Goal: Contribute content: Add original content to the website for others to see

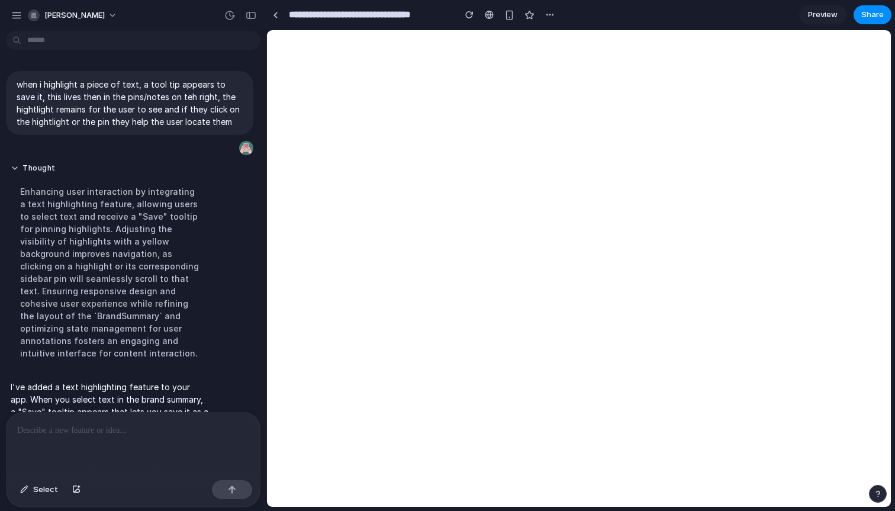
scroll to position [73, 0]
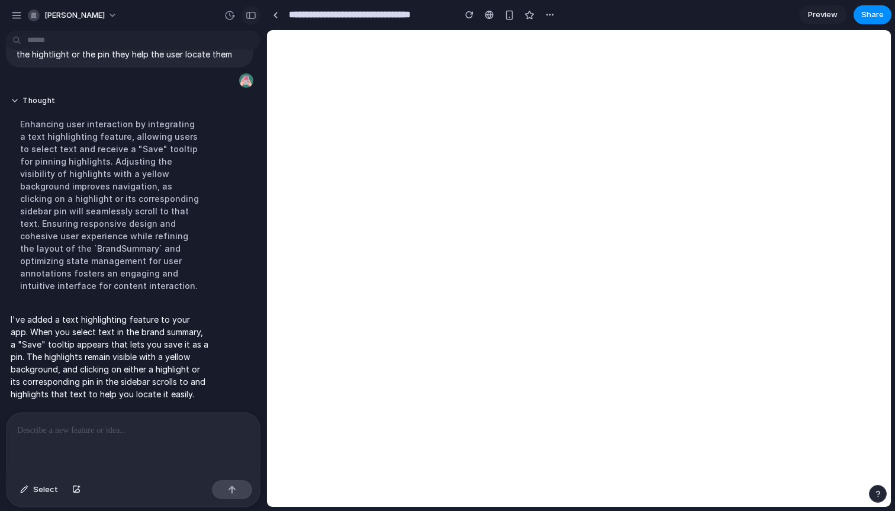
click at [254, 21] on button "button" at bounding box center [251, 15] width 19 height 19
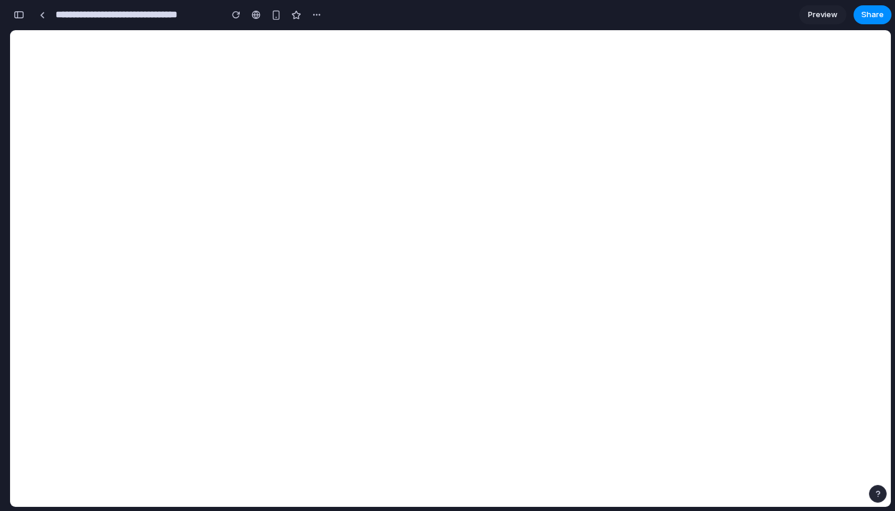
scroll to position [645, 0]
click at [15, 17] on div "button" at bounding box center [19, 15] width 11 height 8
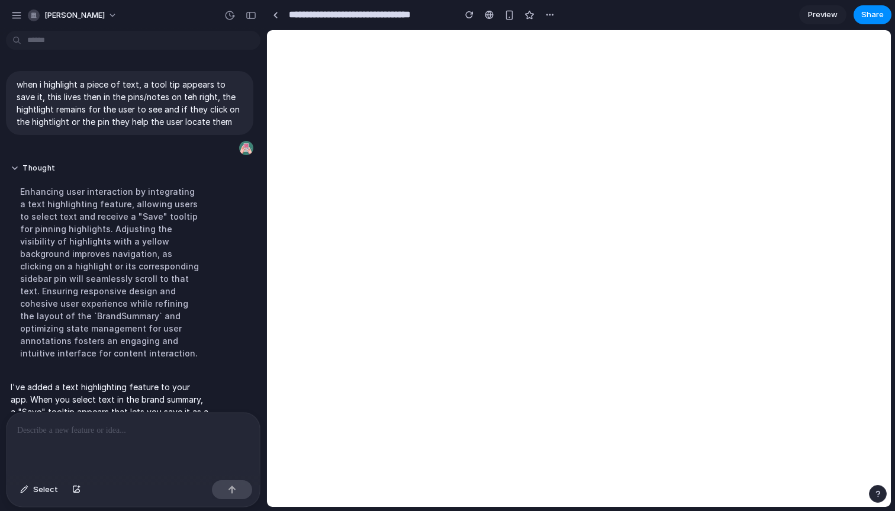
scroll to position [73, 0]
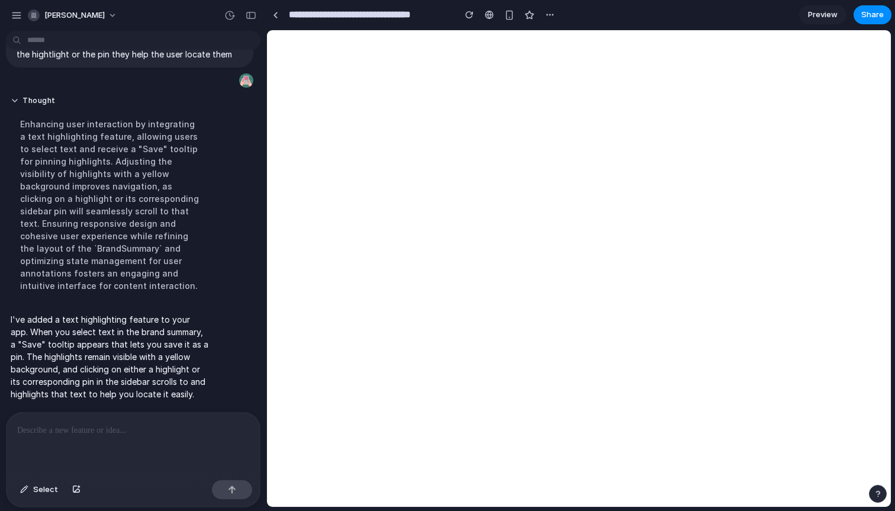
click at [105, 427] on p at bounding box center [133, 430] width 232 height 14
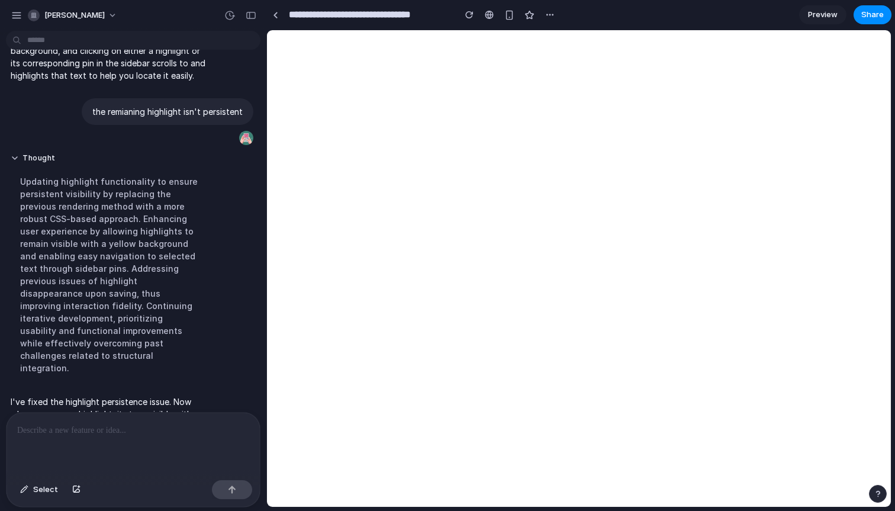
scroll to position [243, 0]
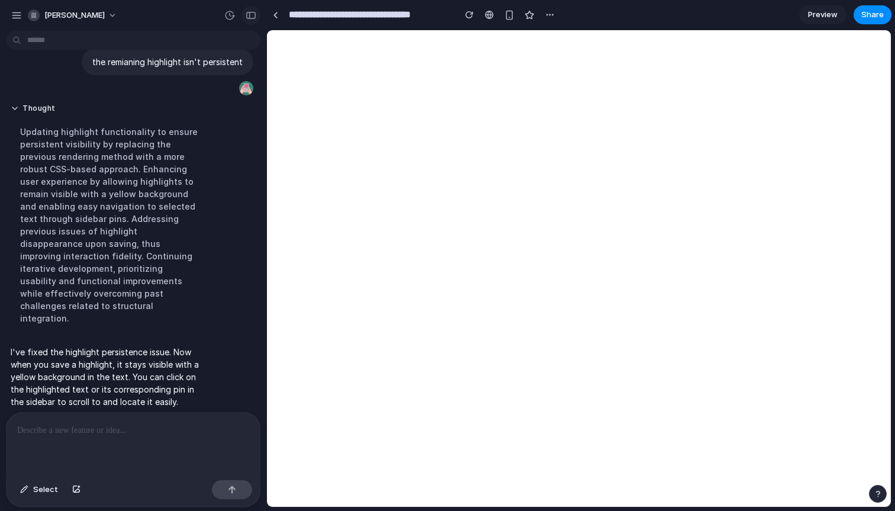
click at [254, 17] on div "button" at bounding box center [251, 15] width 11 height 8
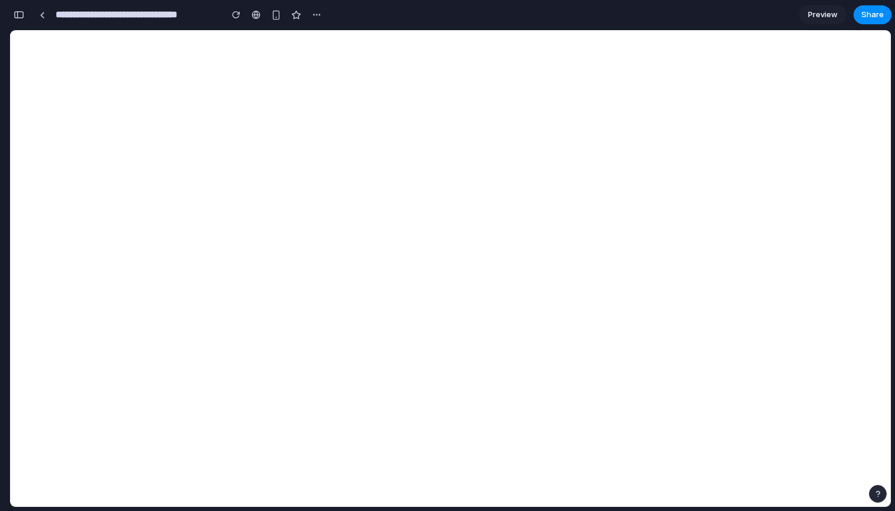
scroll to position [964, 0]
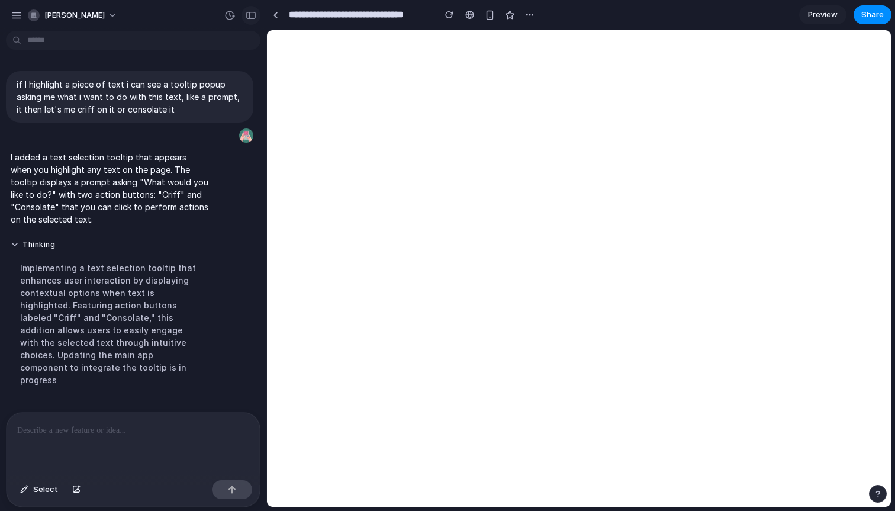
click at [249, 12] on div "button" at bounding box center [251, 15] width 11 height 8
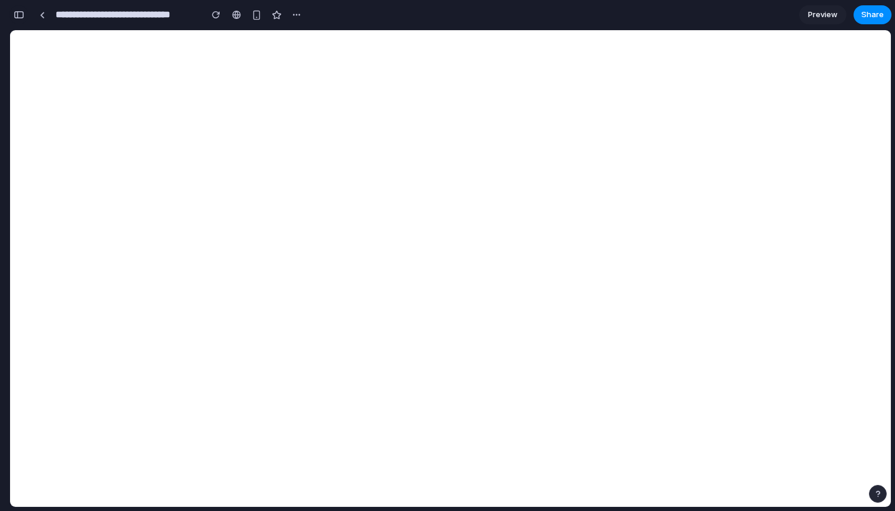
click at [17, 21] on button "button" at bounding box center [18, 14] width 19 height 19
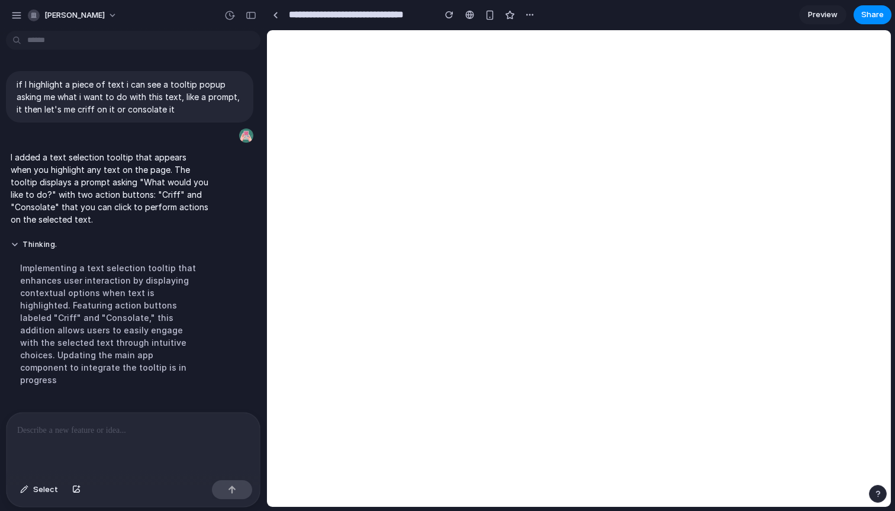
click at [104, 423] on p at bounding box center [133, 430] width 232 height 14
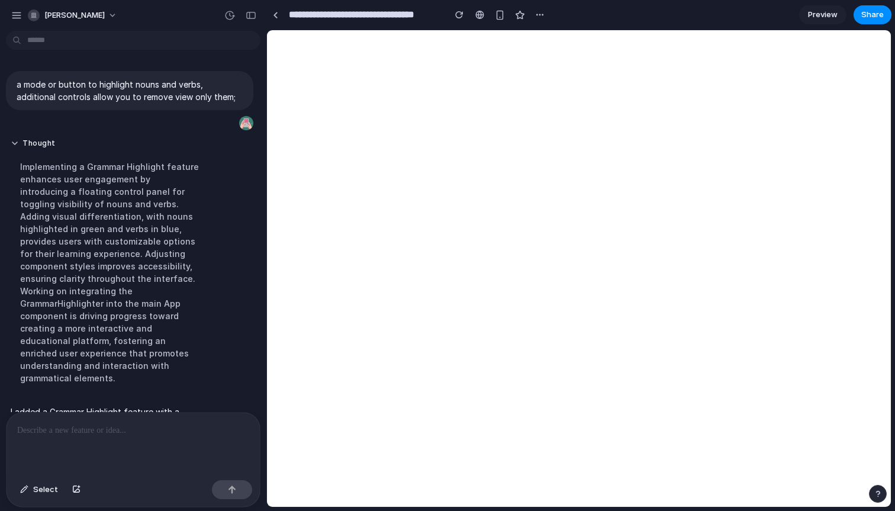
scroll to position [98, 0]
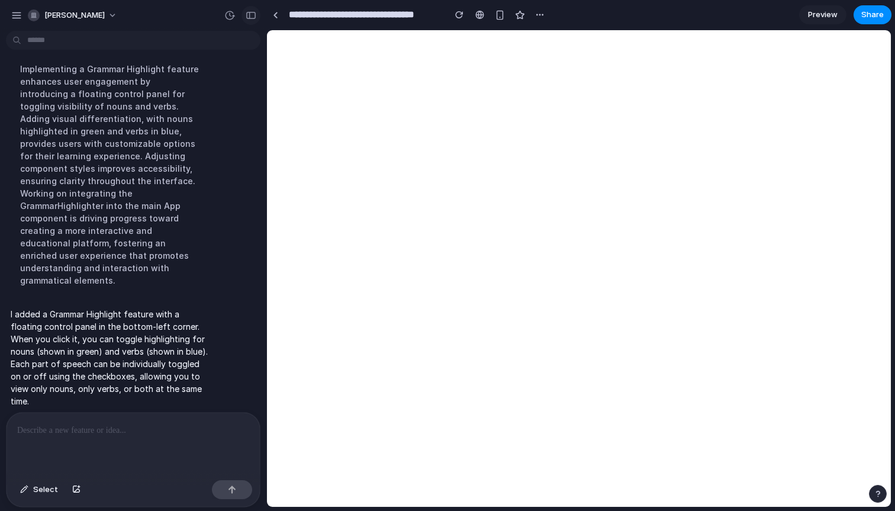
click at [248, 15] on div "button" at bounding box center [251, 15] width 11 height 8
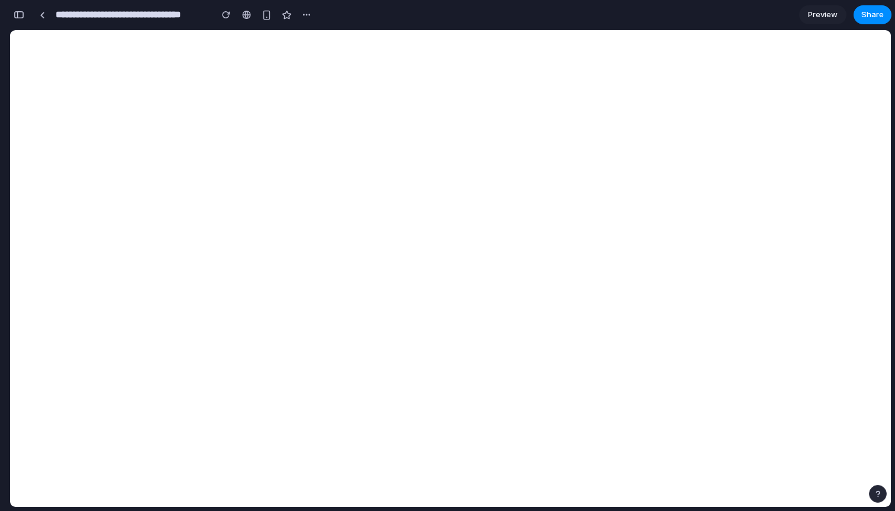
scroll to position [147, 0]
click at [19, 12] on div "button" at bounding box center [19, 15] width 11 height 8
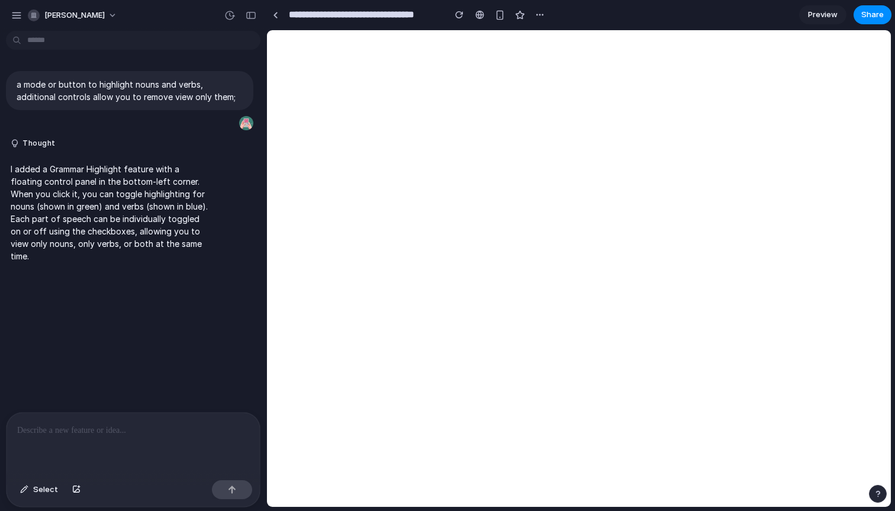
scroll to position [0, 0]
click at [153, 428] on p at bounding box center [133, 430] width 232 height 14
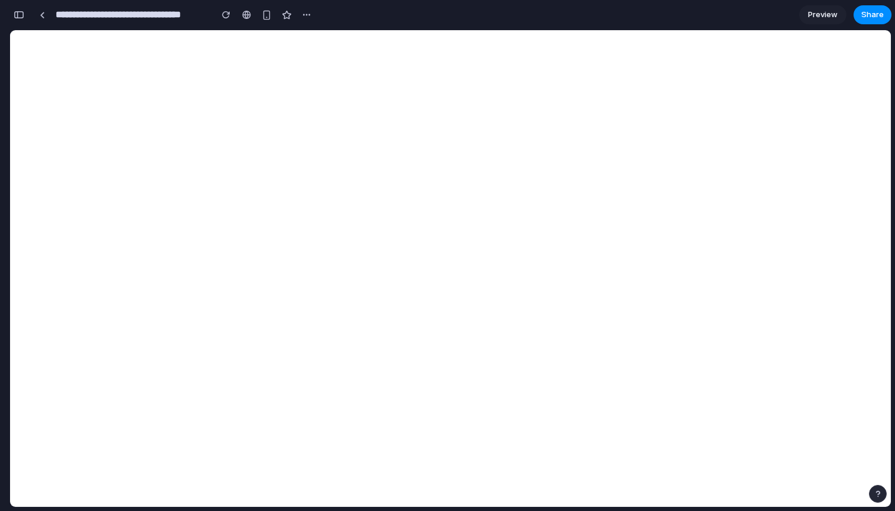
scroll to position [454, 0]
click at [21, 15] on div "button" at bounding box center [19, 15] width 11 height 8
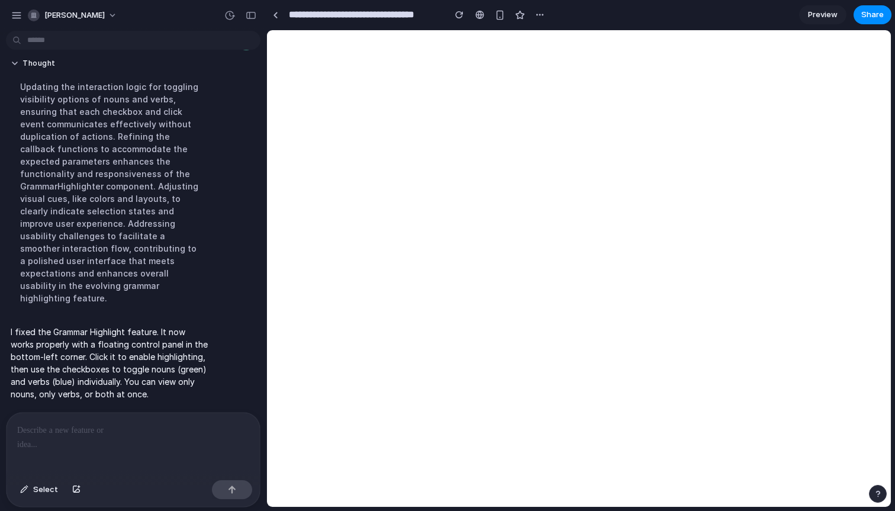
scroll to position [268, 0]
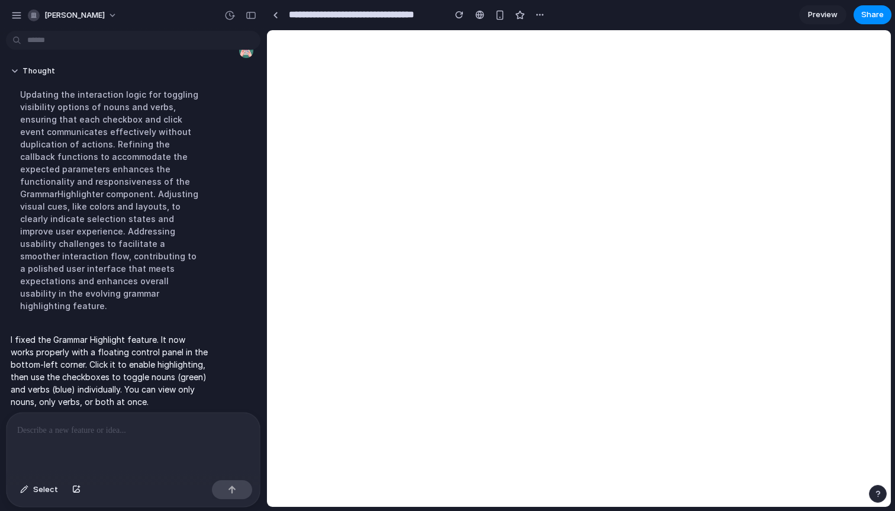
click at [85, 432] on p at bounding box center [130, 430] width 227 height 14
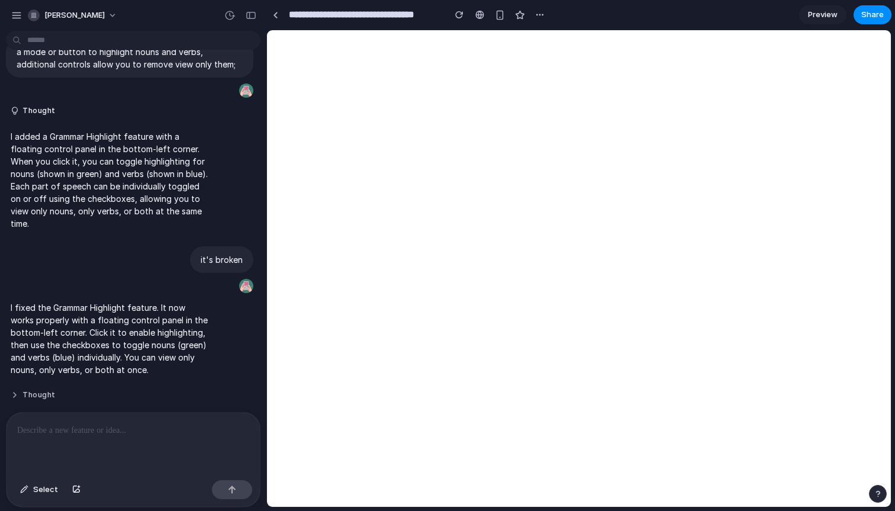
scroll to position [0, 0]
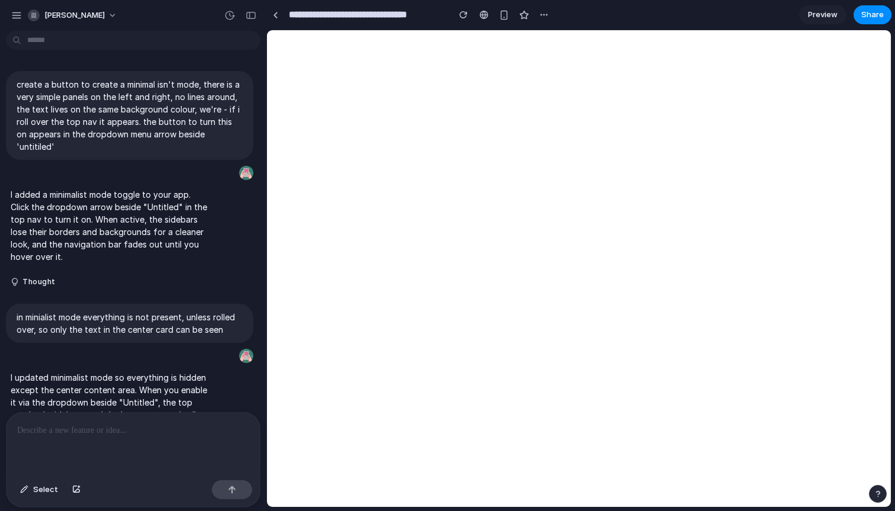
scroll to position [118, 0]
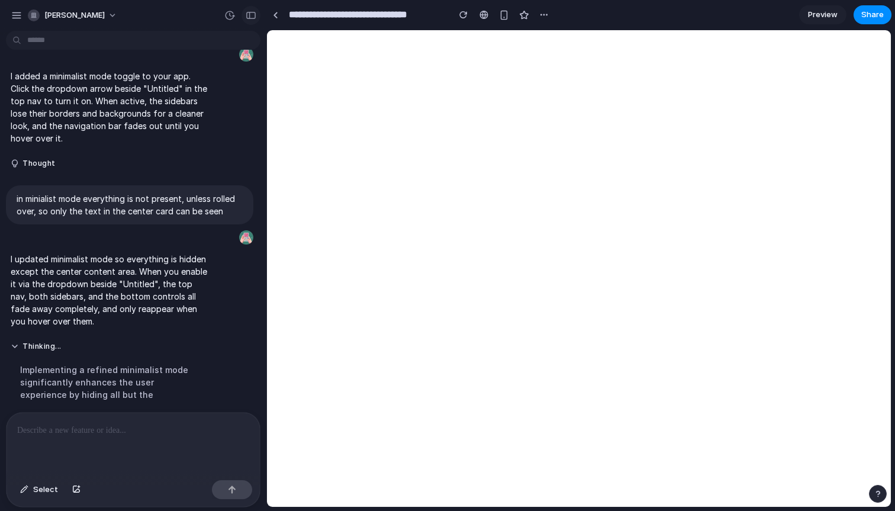
click at [253, 16] on div "button" at bounding box center [251, 15] width 11 height 8
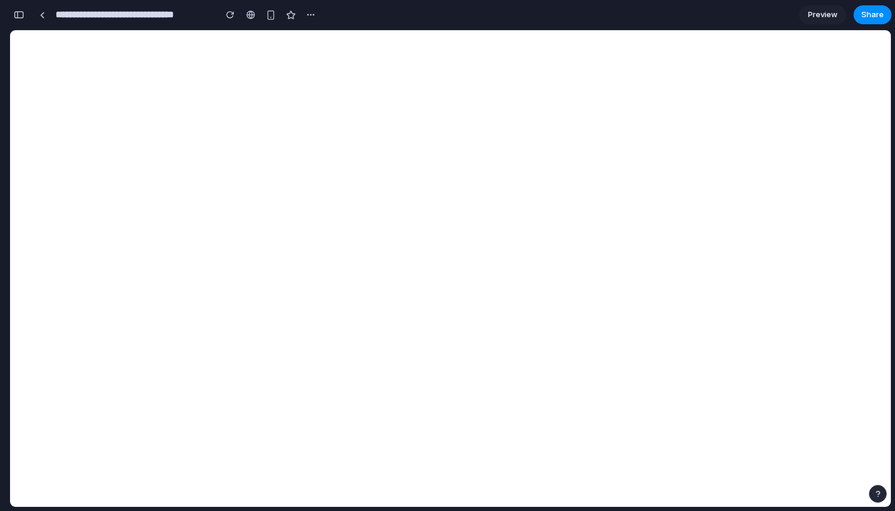
click at [25, 15] on button "button" at bounding box center [18, 14] width 19 height 19
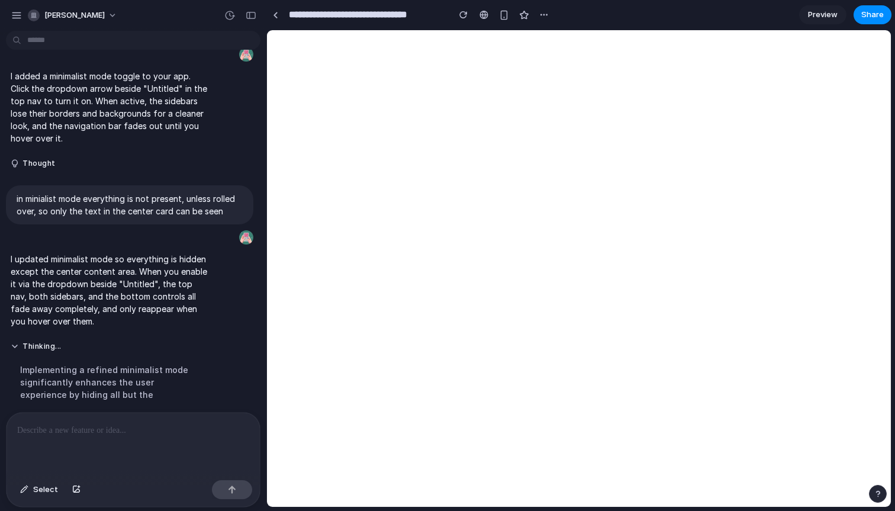
click at [80, 431] on p at bounding box center [133, 430] width 232 height 14
click at [253, 16] on div "button" at bounding box center [251, 15] width 11 height 8
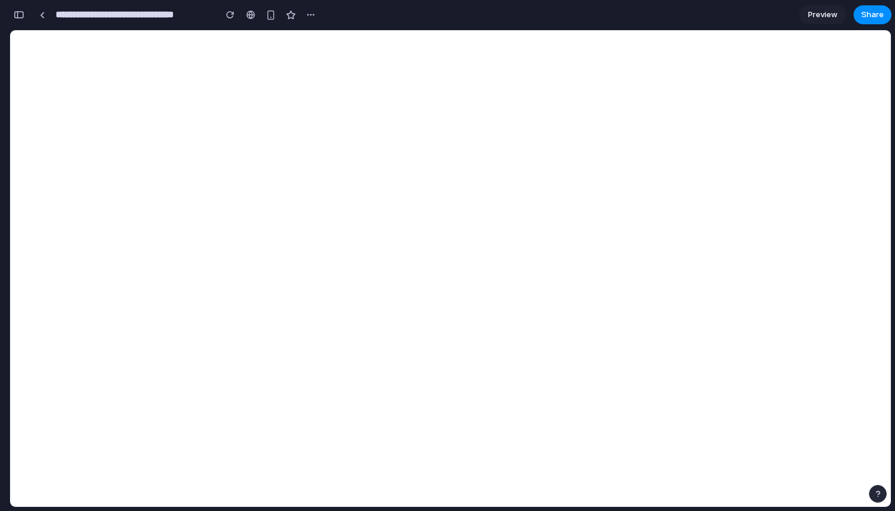
scroll to position [566, 0]
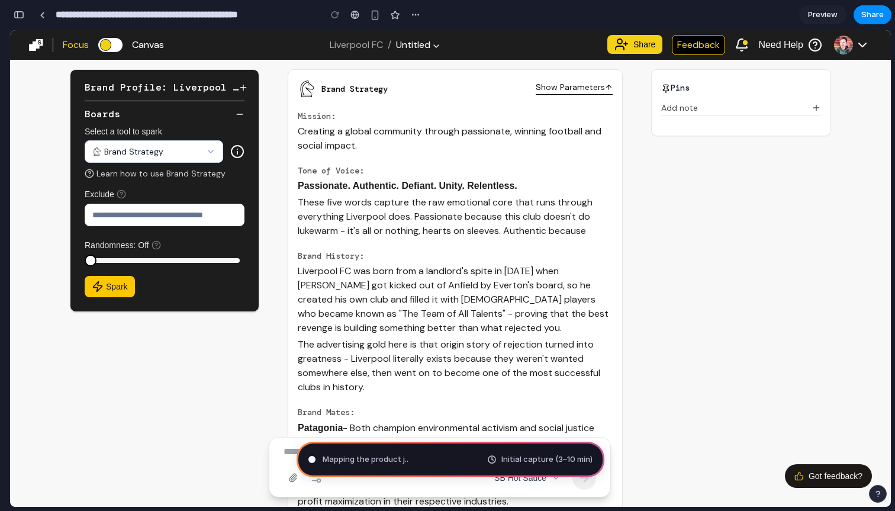
type input "**********"
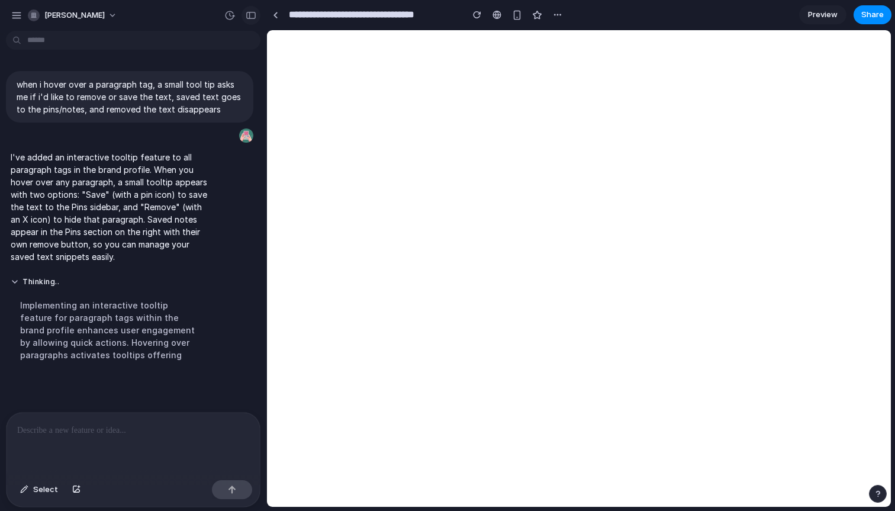
click at [250, 15] on div "button" at bounding box center [251, 15] width 11 height 8
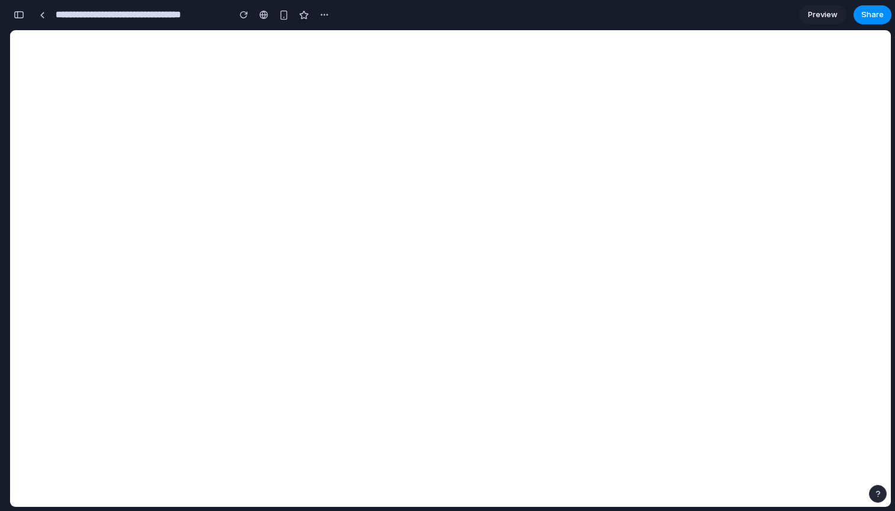
click at [18, 15] on div "button" at bounding box center [19, 15] width 11 height 8
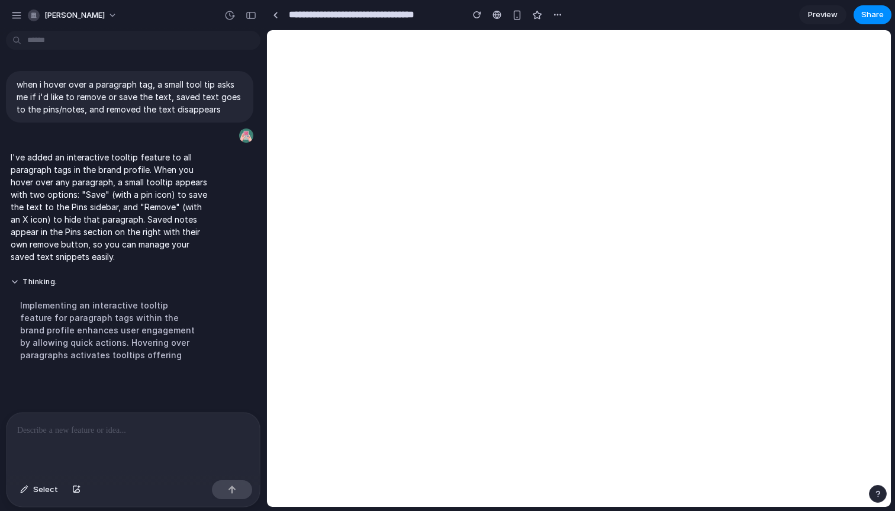
click at [18, 15] on div "button" at bounding box center [16, 15] width 11 height 11
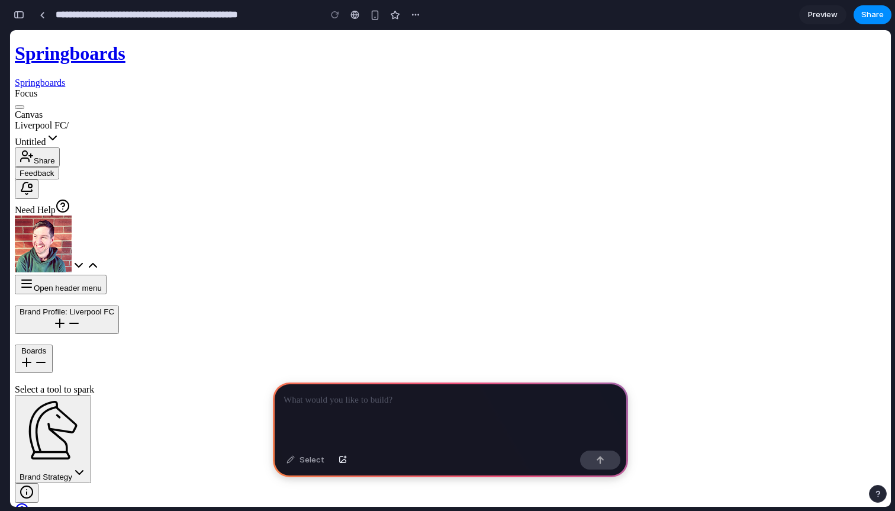
click at [356, 401] on p at bounding box center [451, 400] width 334 height 14
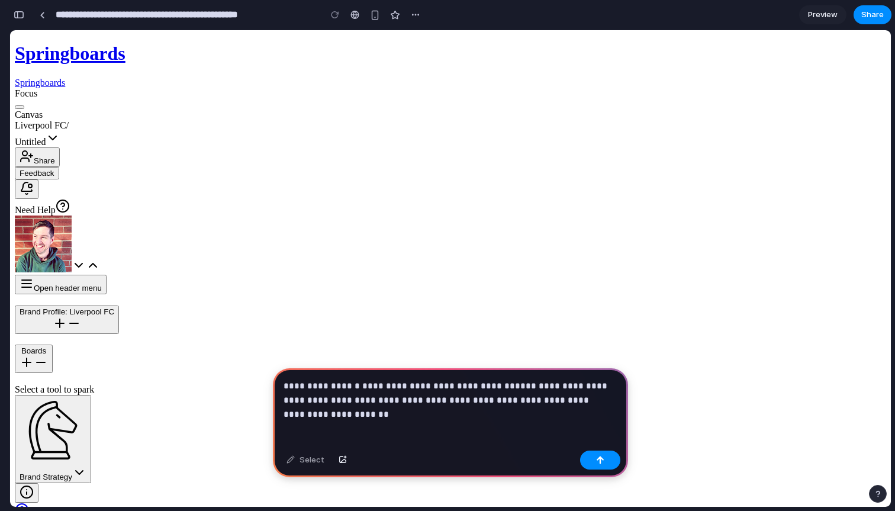
click at [301, 380] on p "**********" at bounding box center [448, 393] width 329 height 28
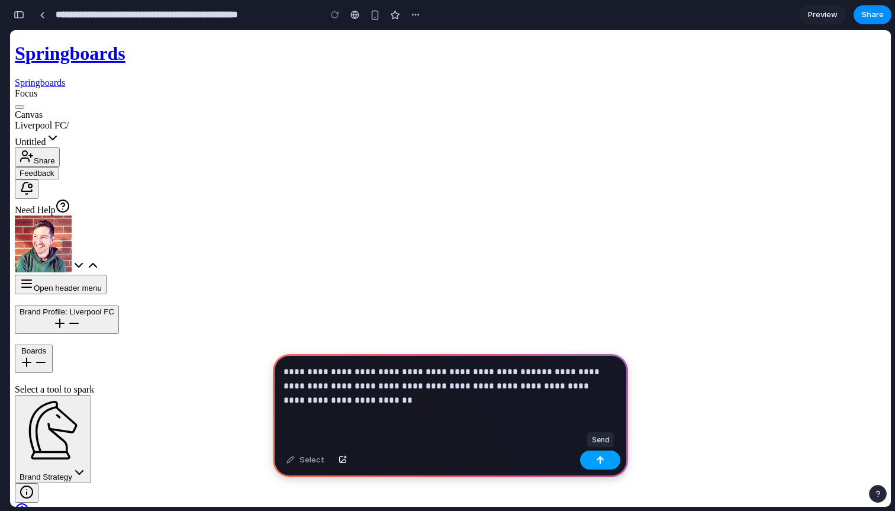
click at [592, 458] on button "button" at bounding box center [600, 460] width 40 height 19
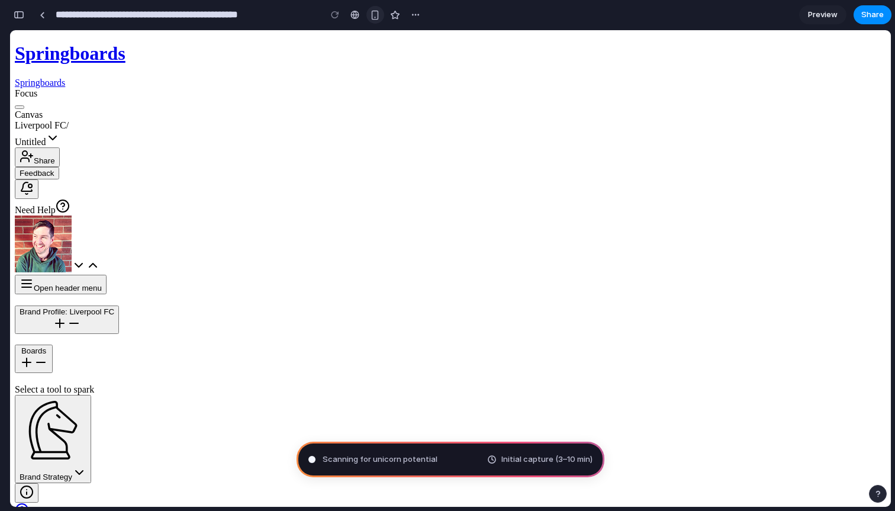
type input "**********"
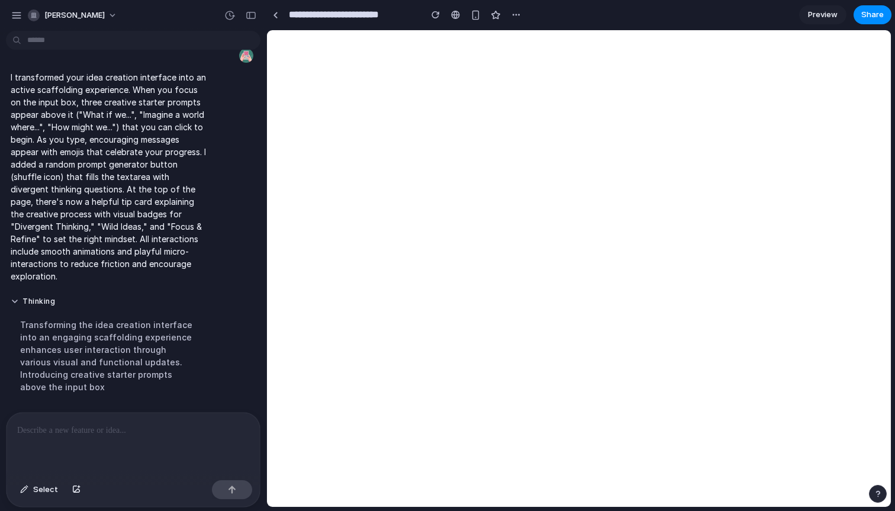
scroll to position [73, 0]
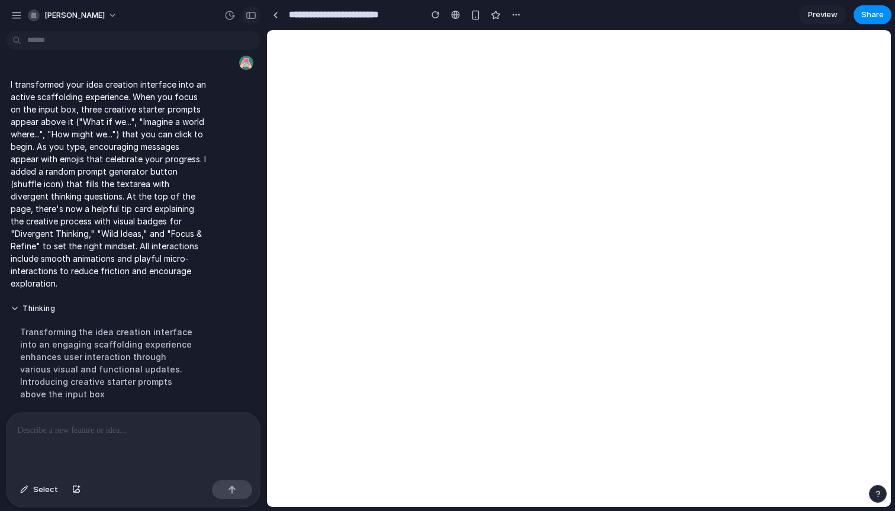
click at [251, 15] on div "button" at bounding box center [251, 15] width 11 height 8
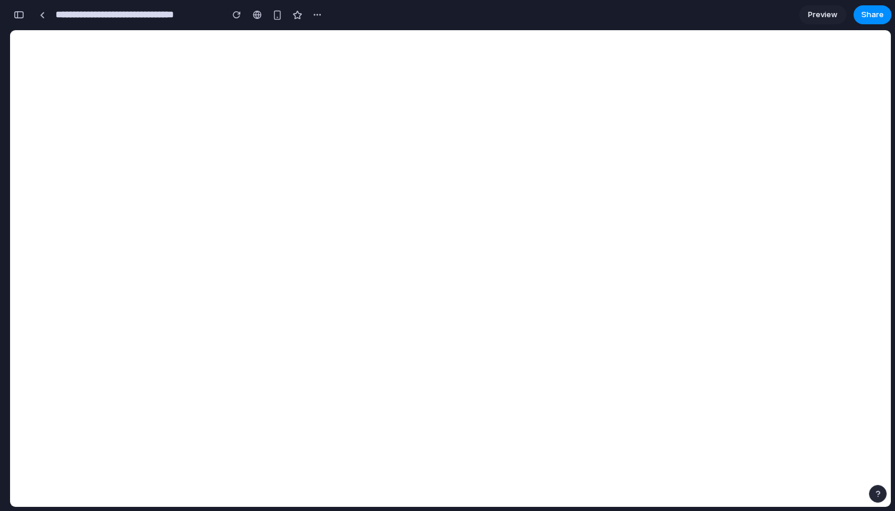
scroll to position [448, 0]
click at [21, 17] on div "button" at bounding box center [19, 15] width 11 height 8
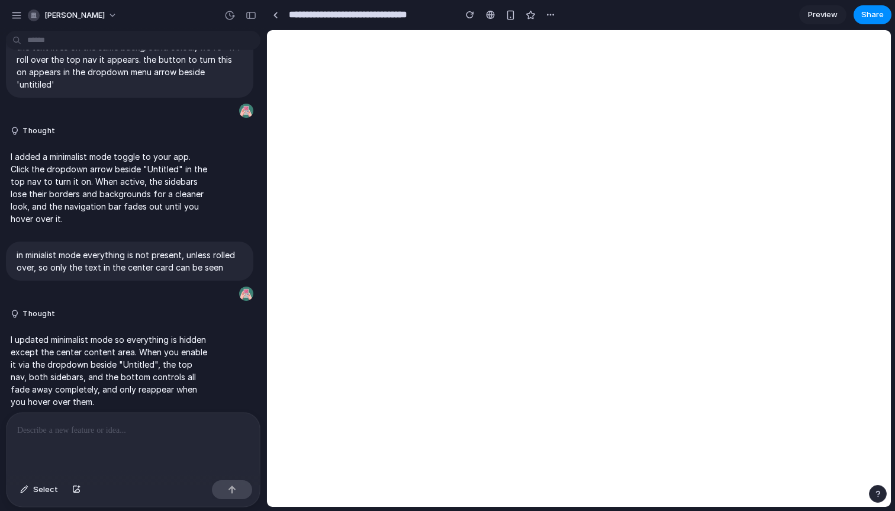
scroll to position [0, 0]
click at [249, 18] on div "button" at bounding box center [251, 15] width 11 height 8
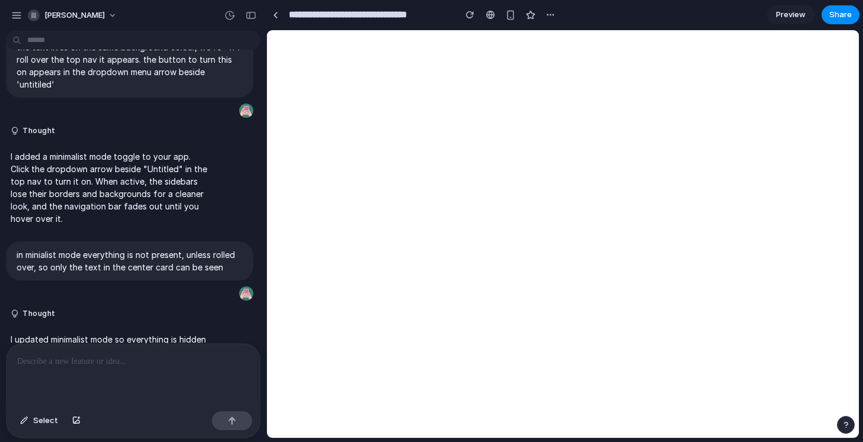
scroll to position [131, 0]
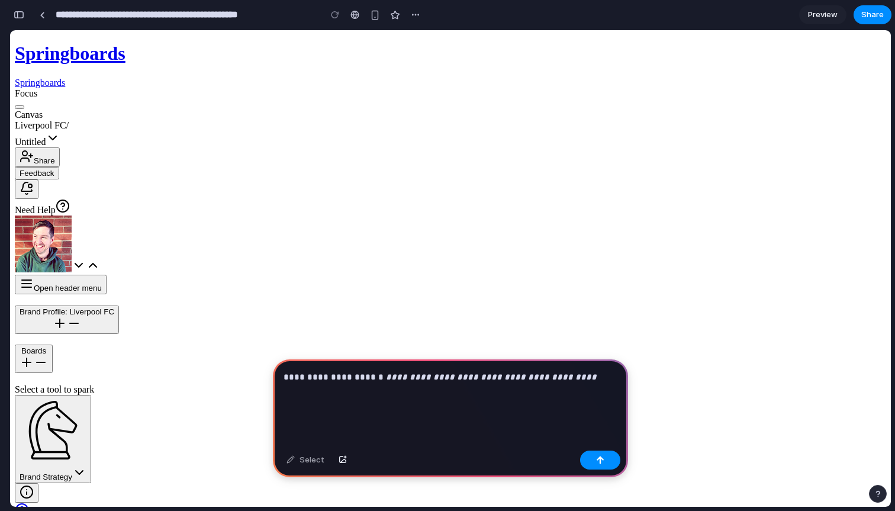
click at [428, 378] on p "**********" at bounding box center [448, 377] width 329 height 14
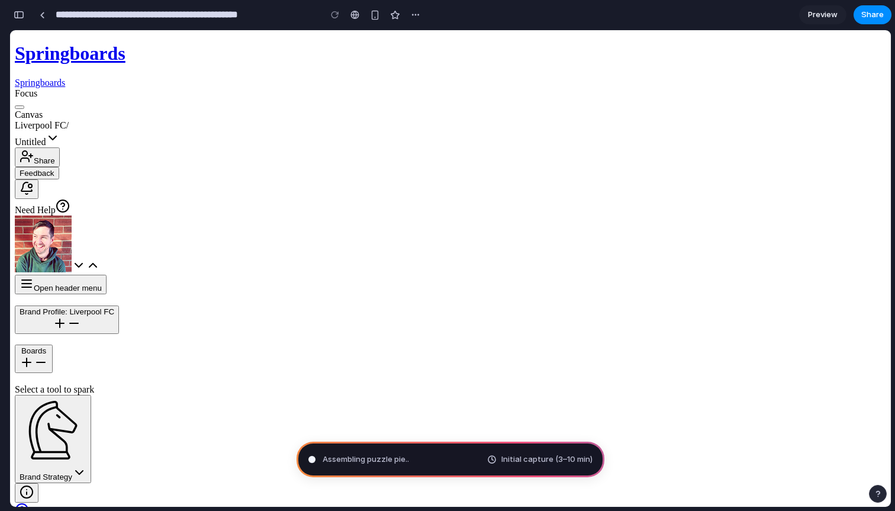
type input "**********"
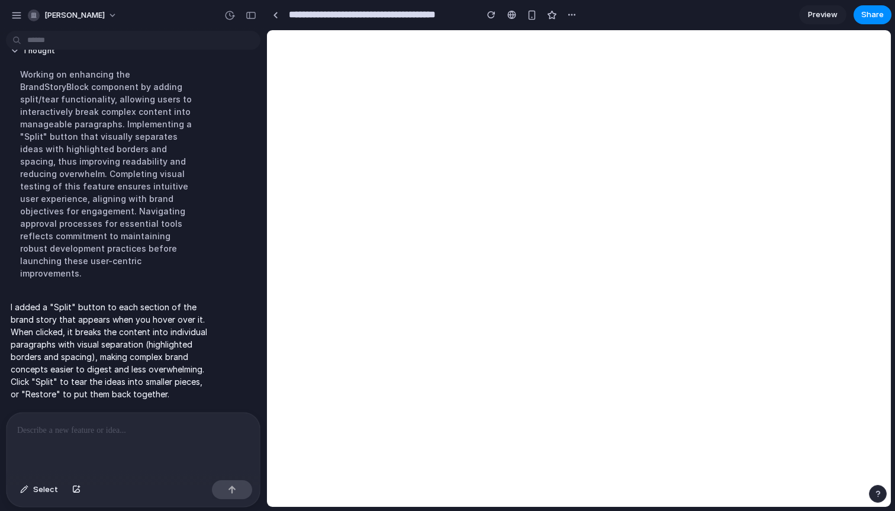
scroll to position [98, 0]
click at [253, 13] on div "button" at bounding box center [251, 15] width 11 height 8
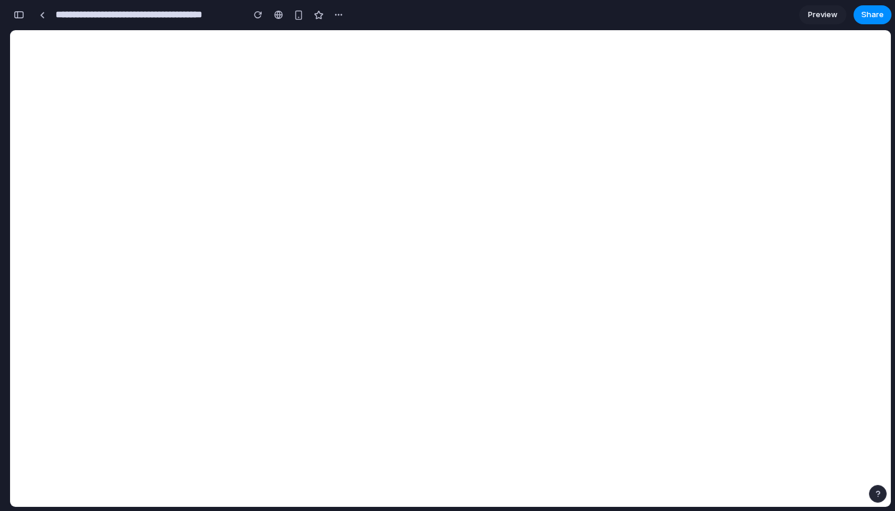
scroll to position [123, 0]
click at [17, 11] on div "button" at bounding box center [19, 15] width 11 height 8
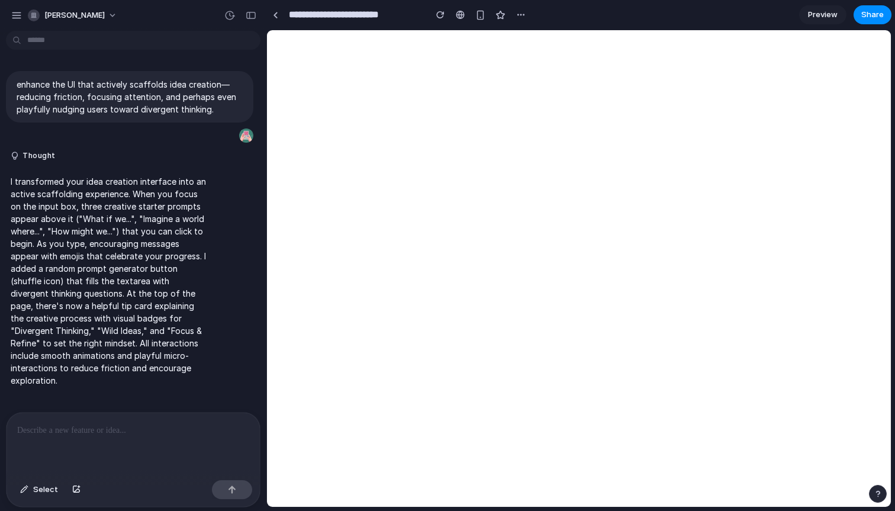
scroll to position [0, 0]
click at [60, 433] on div at bounding box center [133, 444] width 253 height 63
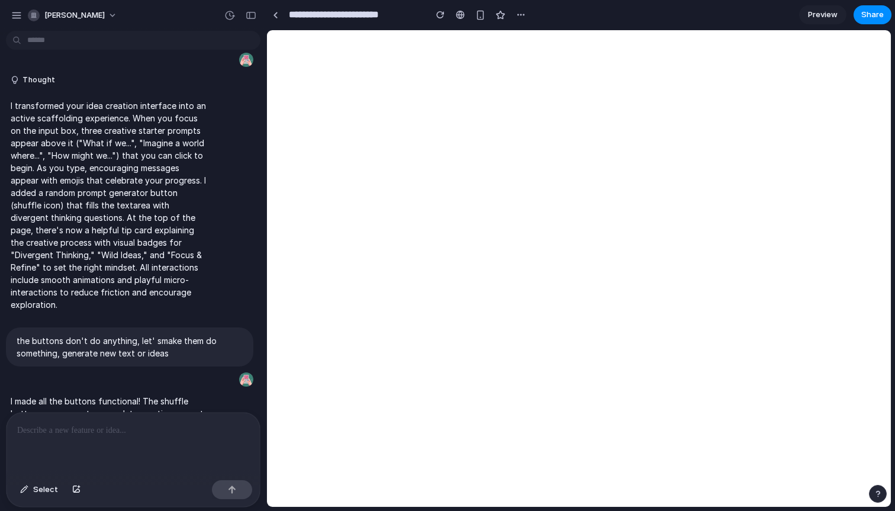
scroll to position [429, 0]
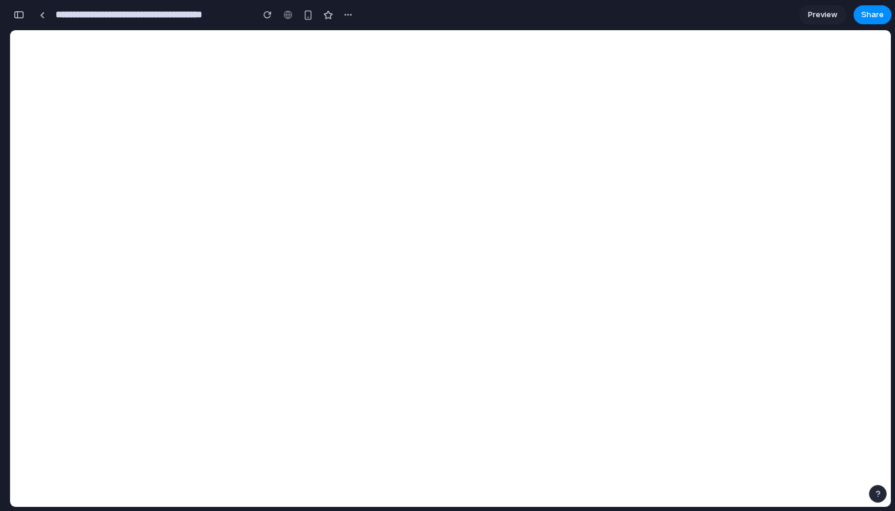
scroll to position [54, 0]
click at [23, 17] on div "button" at bounding box center [19, 15] width 11 height 8
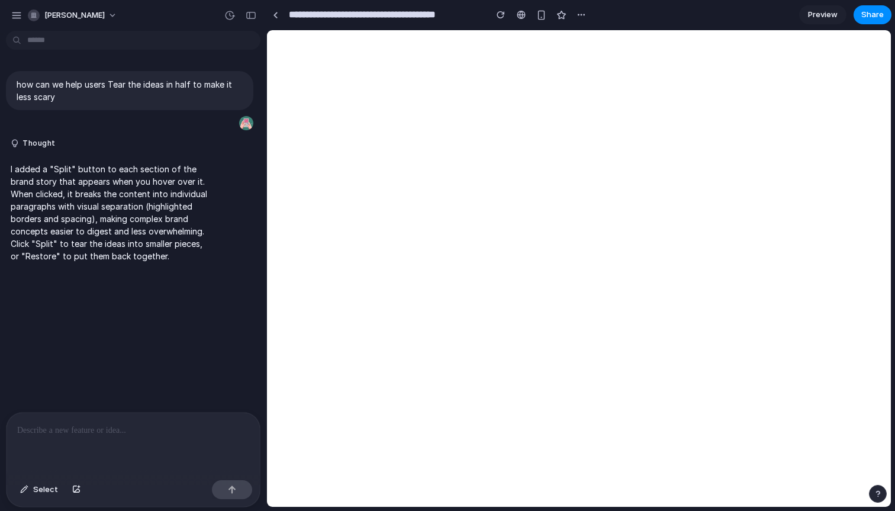
scroll to position [0, 0]
click at [97, 428] on p at bounding box center [133, 430] width 232 height 14
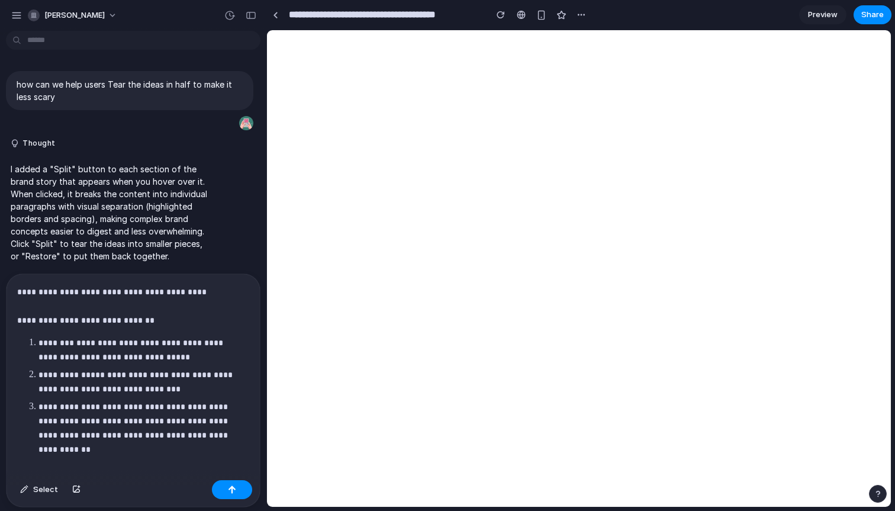
click at [206, 291] on p "**********" at bounding box center [130, 306] width 227 height 43
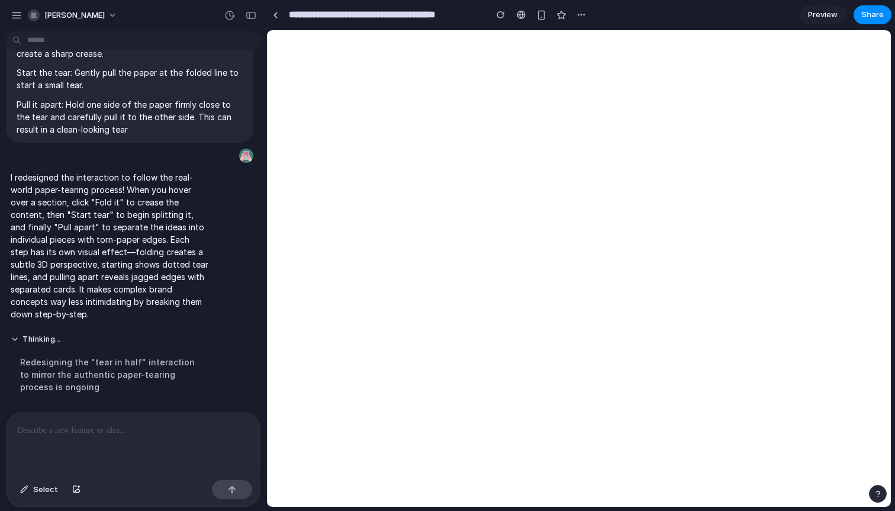
scroll to position [319, 0]
click at [247, 17] on div "button" at bounding box center [251, 15] width 11 height 8
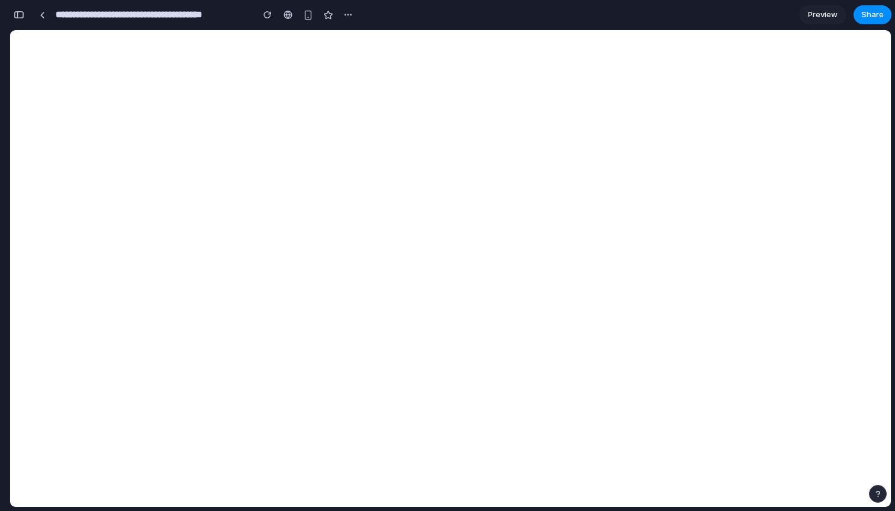
scroll to position [531, 0]
